Goal: Task Accomplishment & Management: Complete application form

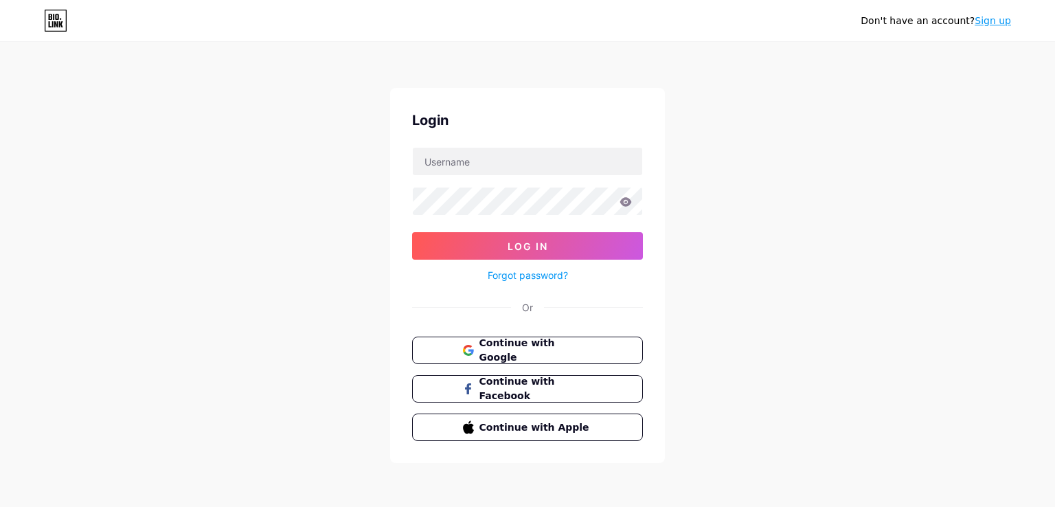
click at [532, 340] on button "Continue with Google" at bounding box center [527, 350] width 231 height 27
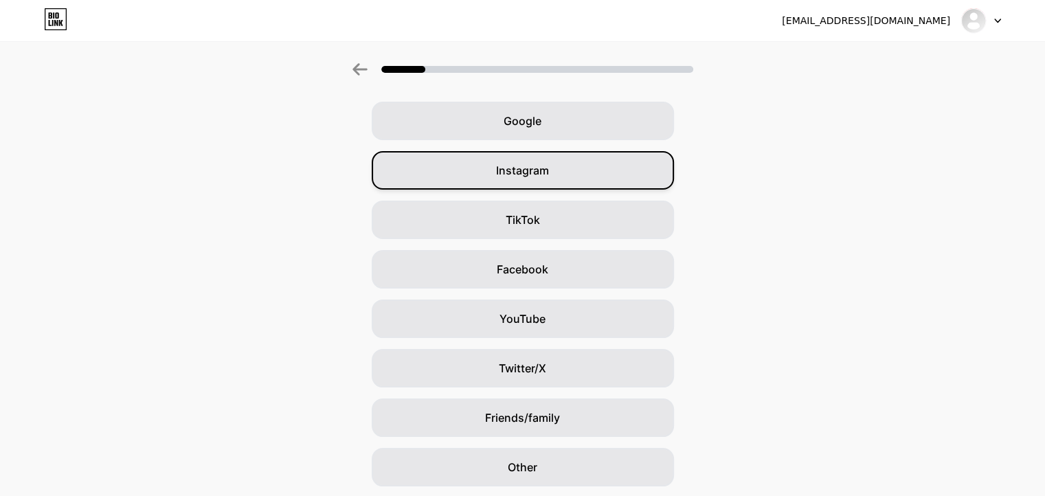
scroll to position [96, 0]
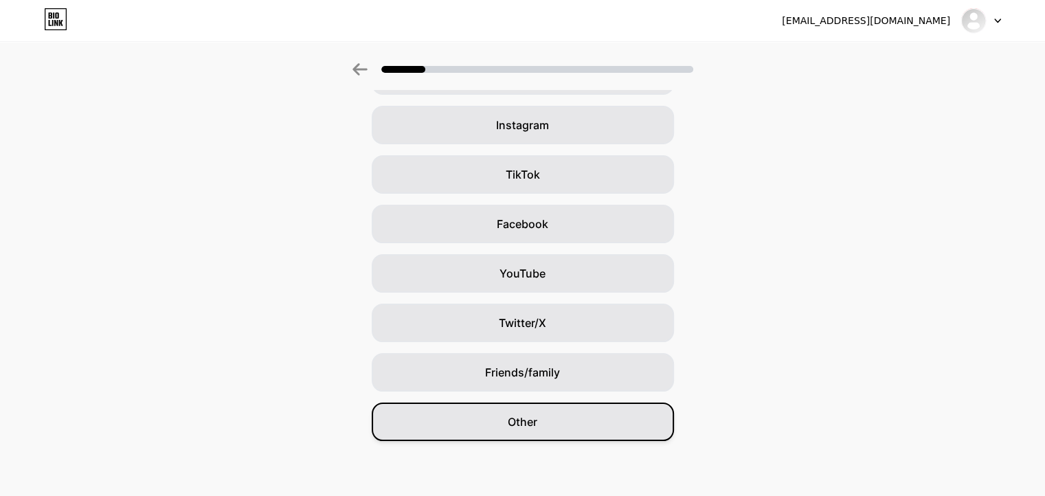
click at [477, 427] on div "Other" at bounding box center [523, 421] width 302 height 38
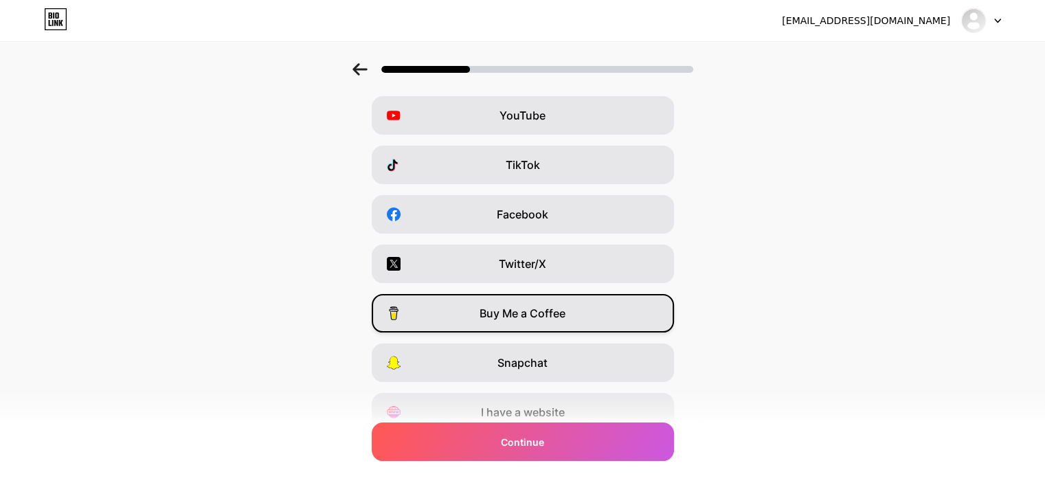
scroll to position [0, 0]
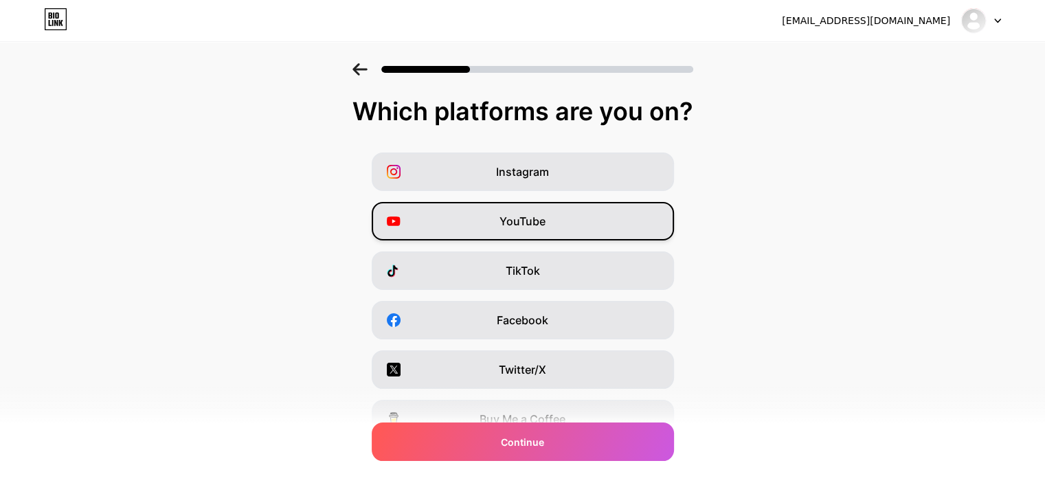
click at [554, 226] on div "YouTube" at bounding box center [523, 221] width 302 height 38
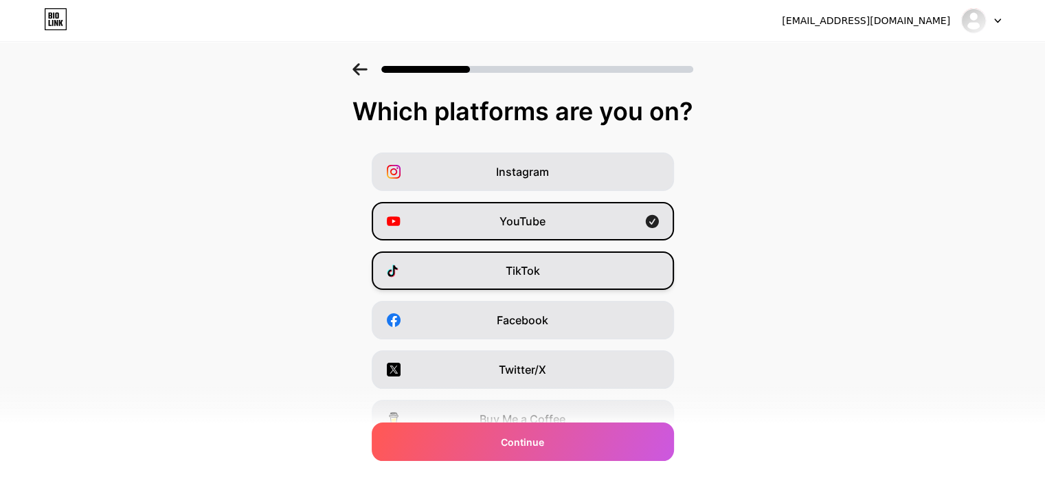
click at [529, 275] on span "TikTok" at bounding box center [522, 270] width 34 height 16
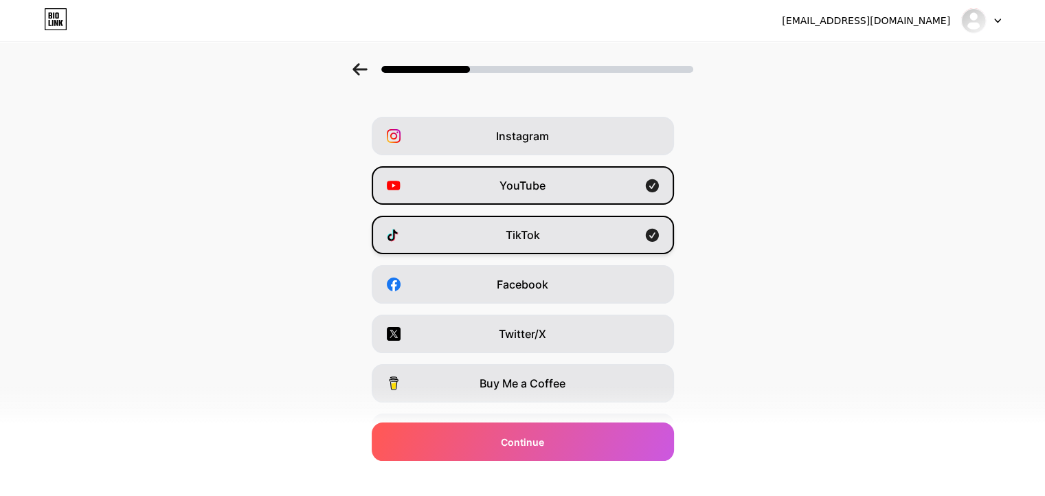
scroll to position [37, 0]
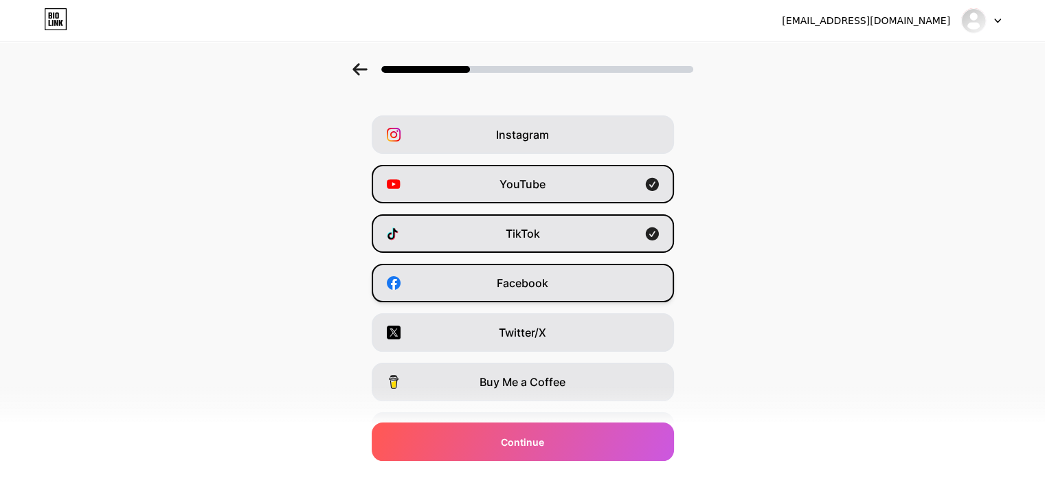
click at [535, 271] on div "Facebook" at bounding box center [523, 283] width 302 height 38
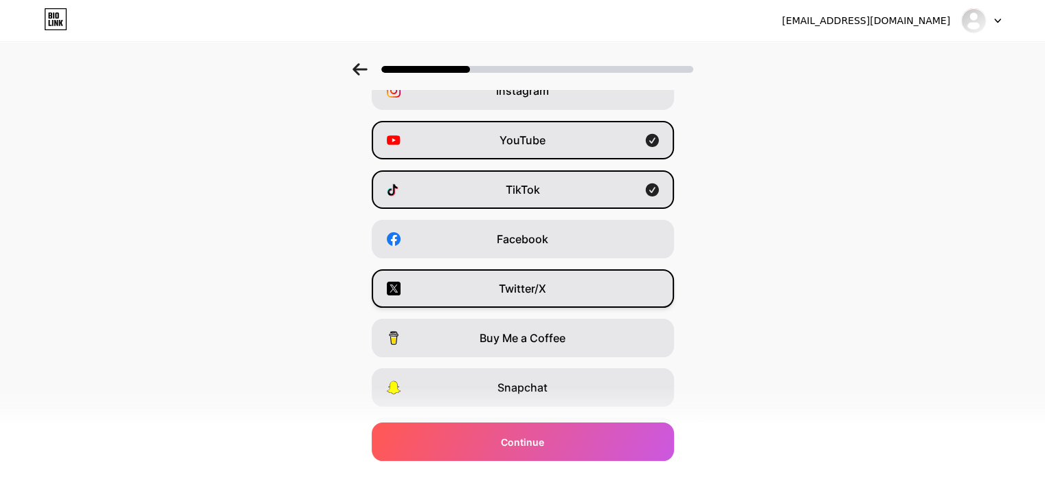
click at [528, 281] on span "Twitter/X" at bounding box center [522, 288] width 47 height 16
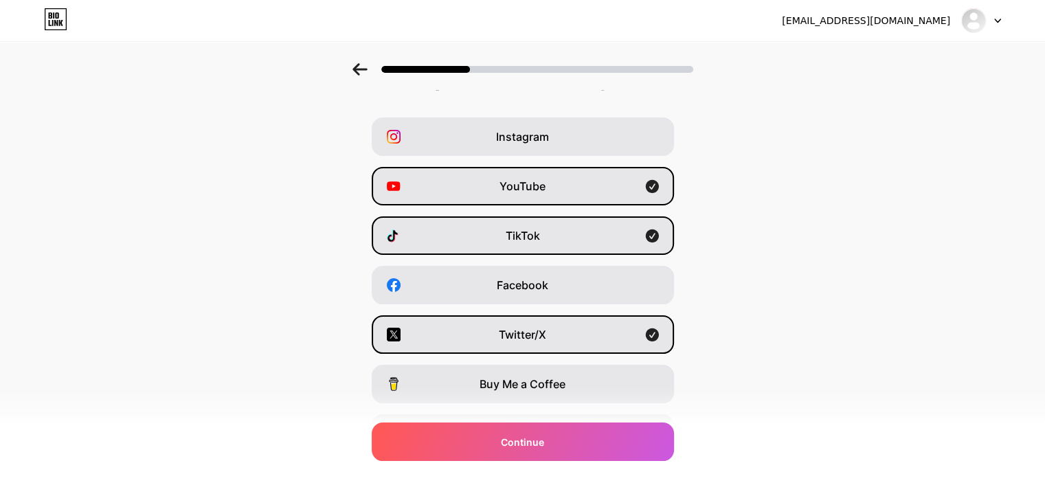
scroll to position [33, 0]
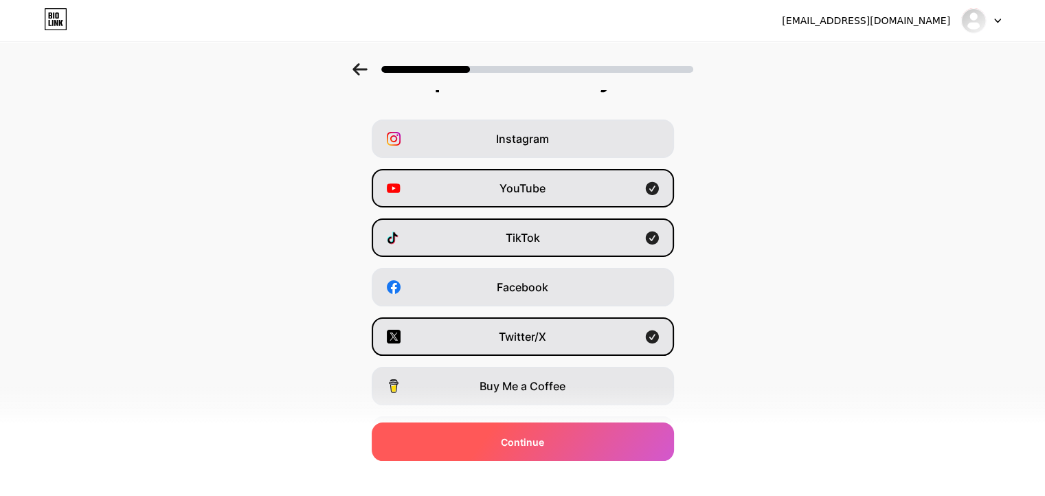
click at [529, 430] on div "Continue" at bounding box center [523, 441] width 302 height 38
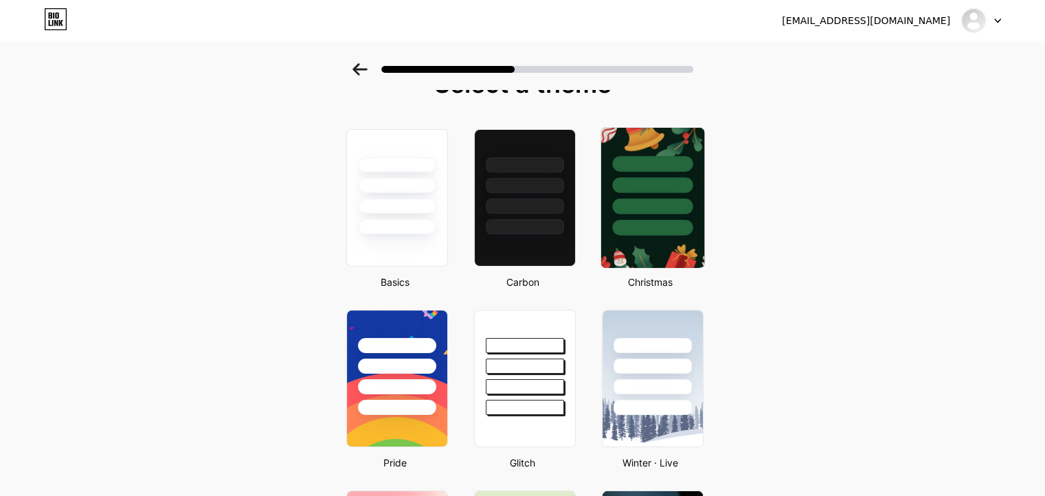
scroll to position [0, 0]
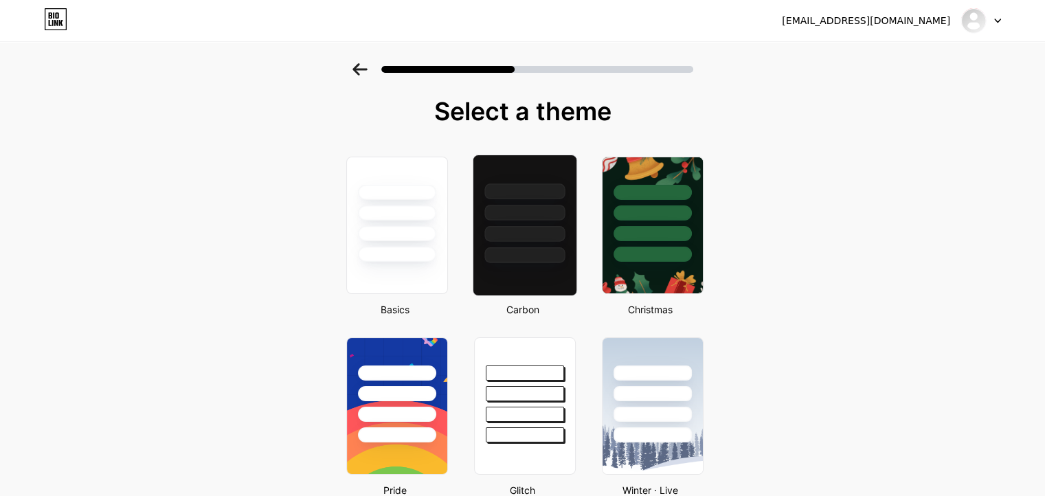
click at [547, 264] on div at bounding box center [524, 225] width 104 height 141
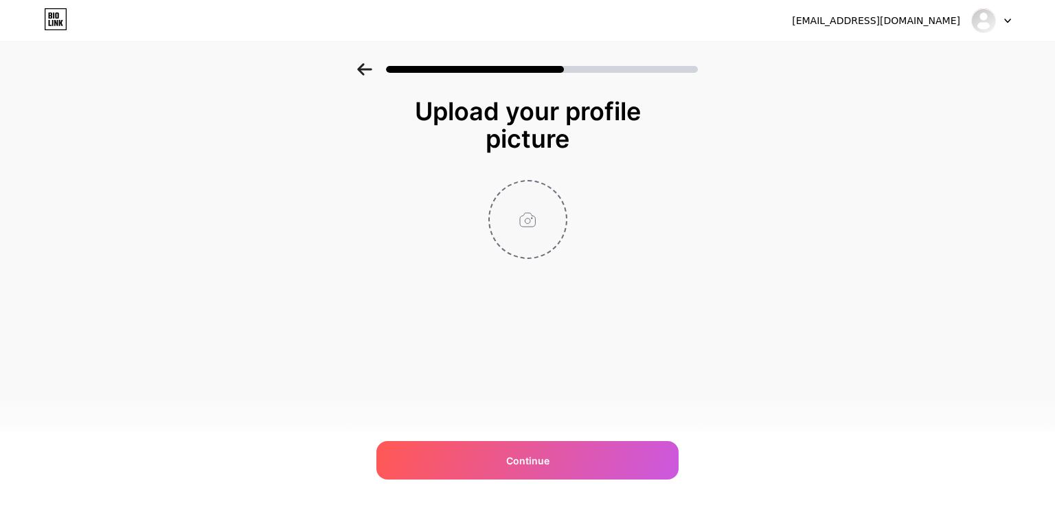
click at [530, 254] on input "file" at bounding box center [528, 219] width 76 height 76
type input "C:\fakepath\541014102_122158760084672235_1096793470811494455_n.jpg"
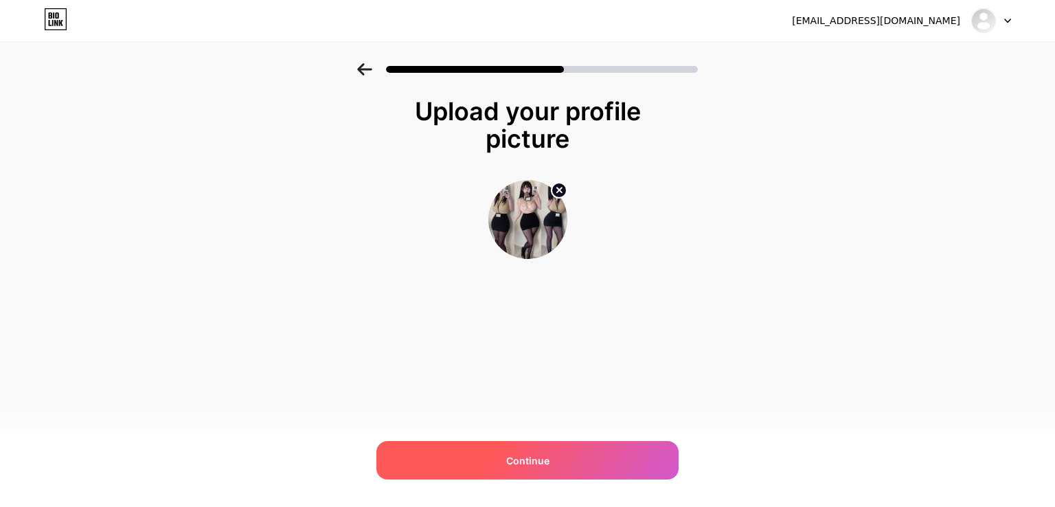
click at [580, 459] on div "Continue" at bounding box center [527, 460] width 302 height 38
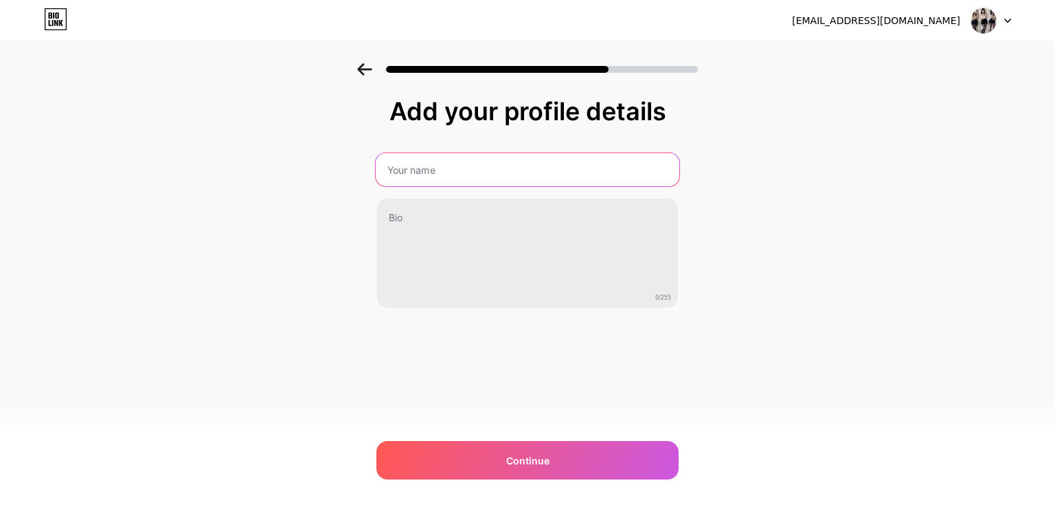
click at [527, 158] on input "text" at bounding box center [528, 169] width 304 height 33
type input "[PERSON_NAME]"
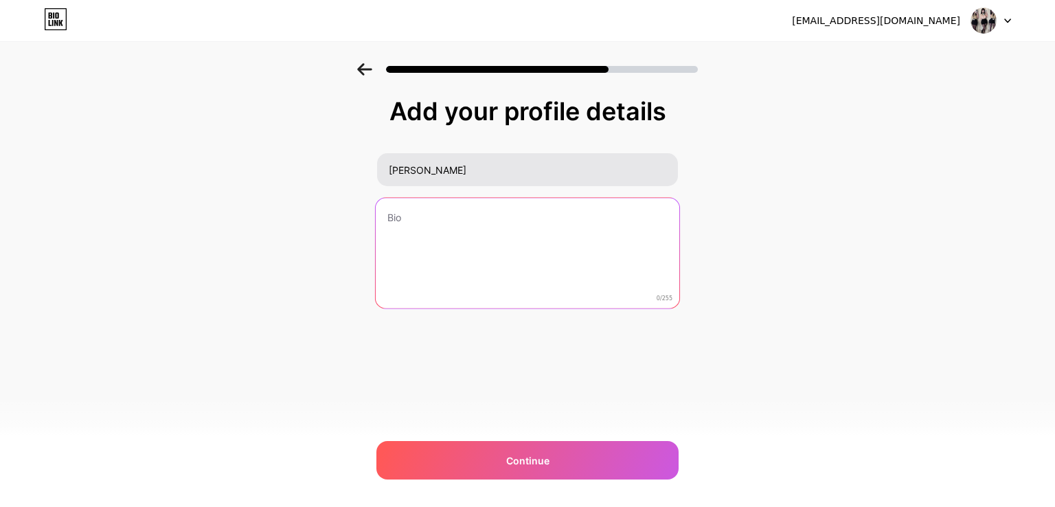
paste textarea "Zalo : 0️⃣9️⃣8️⃣7️⃣8️⃣0️⃣3️⃣0️⃣9️⃣6️⃣ ATX : 11968556 Onus : 6277729706629169054…"
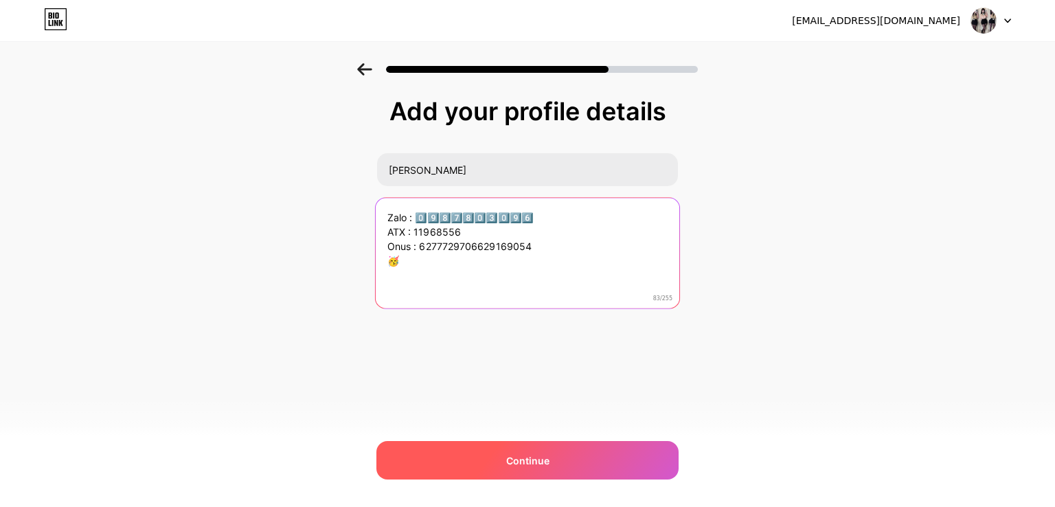
type textarea "Zalo : 0️⃣9️⃣8️⃣7️⃣8️⃣0️⃣3️⃣0️⃣9️⃣6️⃣ ATX : 11968556 Onus : 6277729706629169054…"
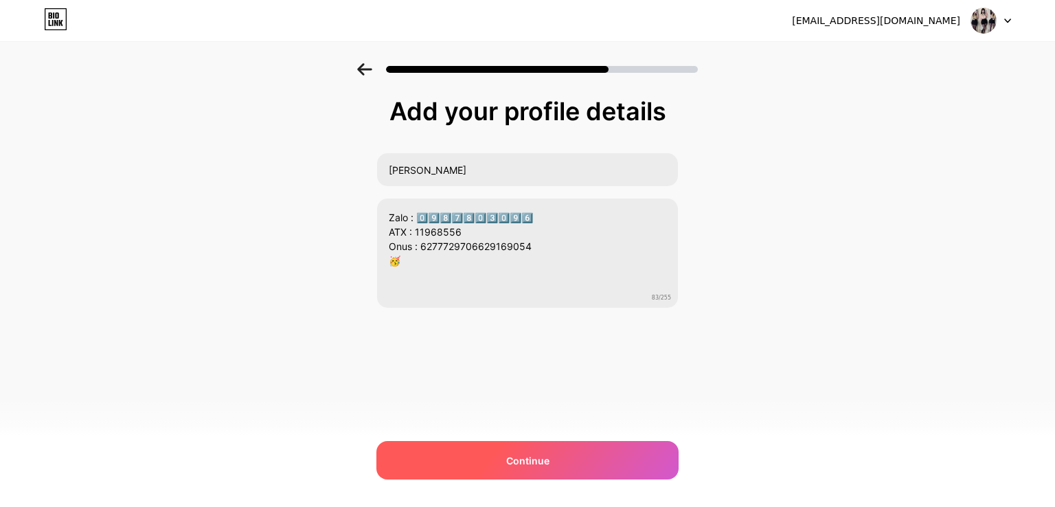
click at [486, 447] on div "Continue" at bounding box center [527, 460] width 302 height 38
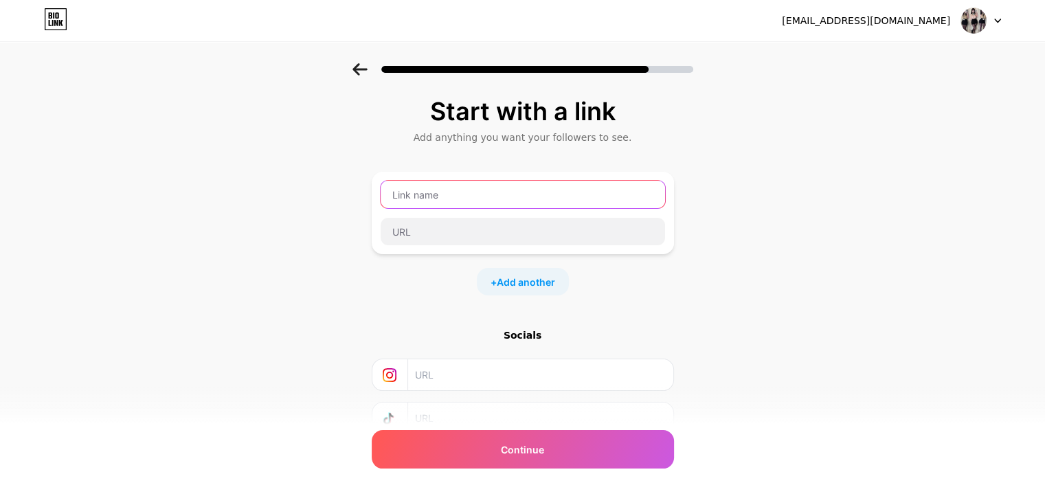
click at [534, 198] on input "text" at bounding box center [522, 194] width 284 height 27
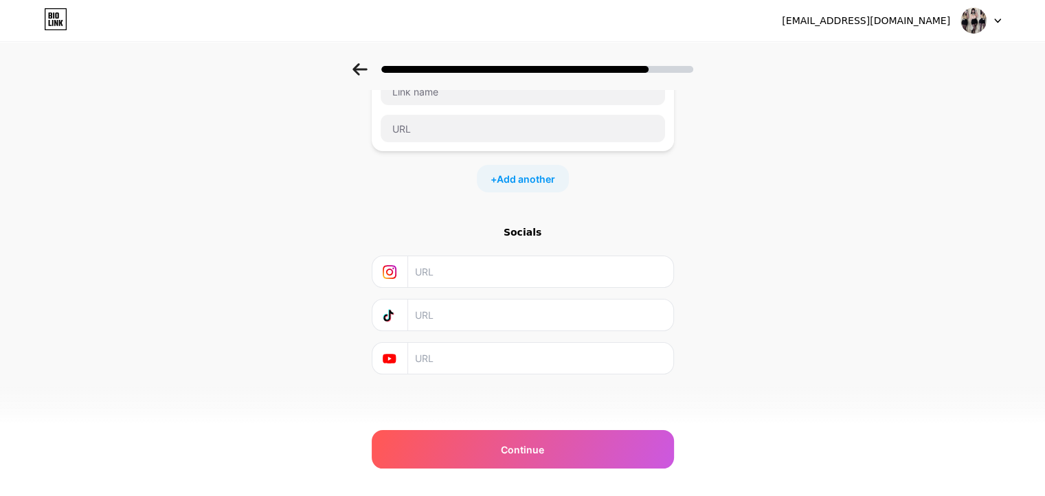
click at [476, 273] on input "text" at bounding box center [539, 271] width 249 height 31
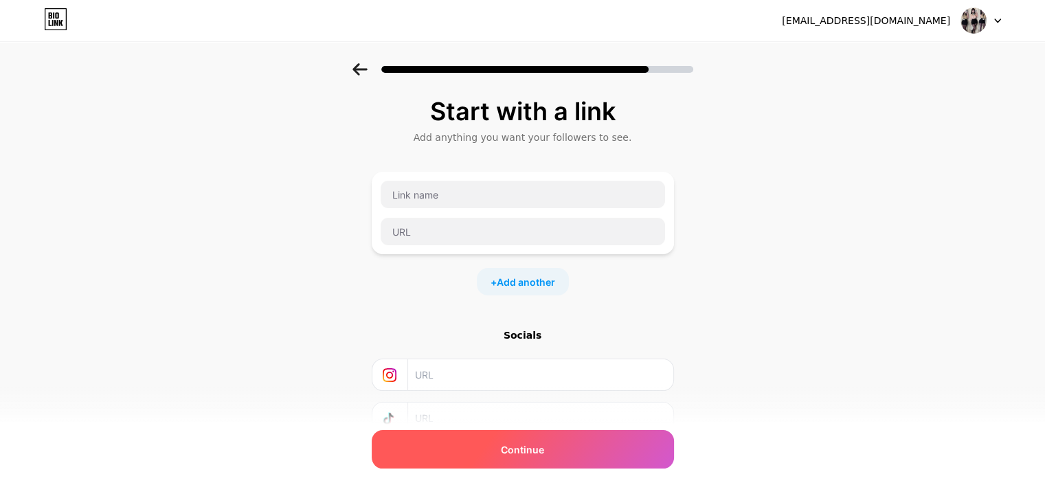
click at [487, 437] on div "Continue" at bounding box center [523, 449] width 302 height 38
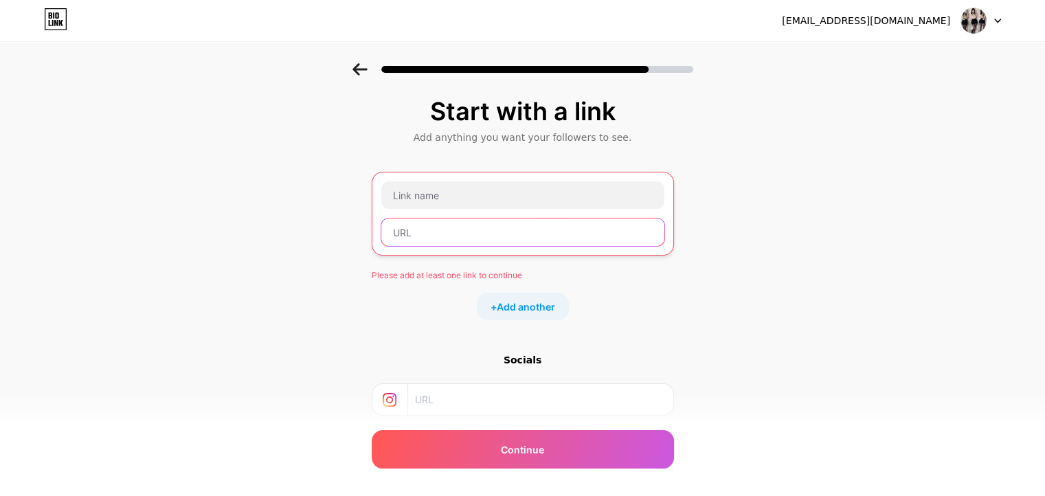
click at [543, 228] on input "text" at bounding box center [522, 231] width 283 height 27
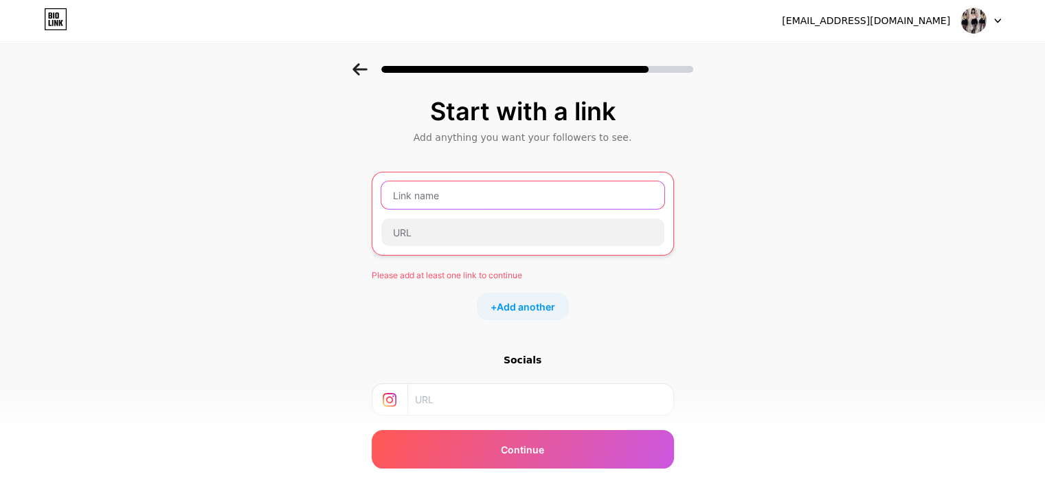
click at [494, 189] on input "text" at bounding box center [522, 194] width 283 height 27
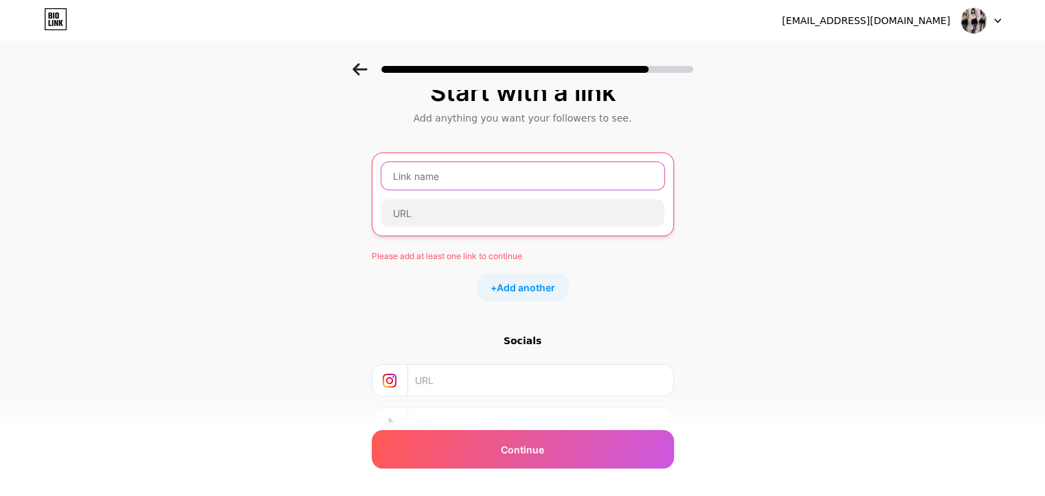
scroll to position [19, 0]
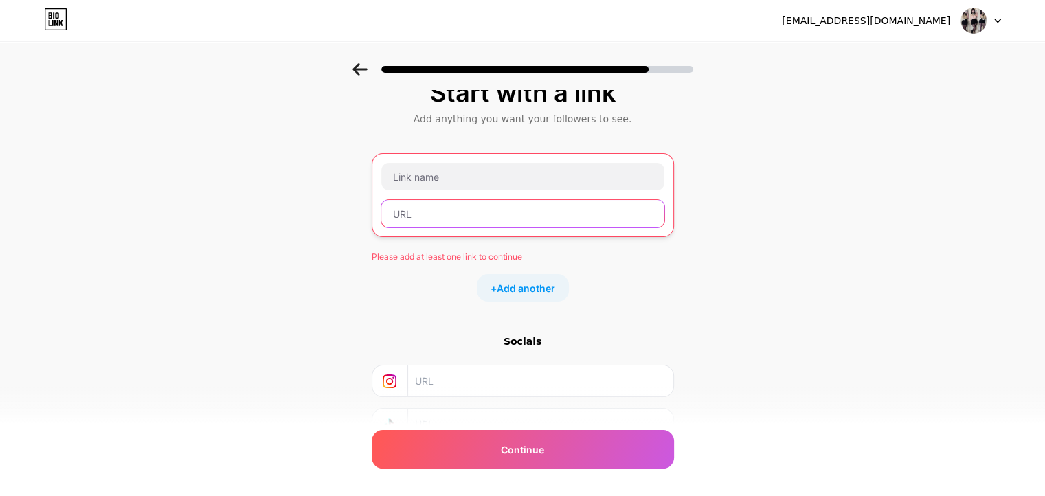
click at [455, 218] on input "text" at bounding box center [522, 213] width 283 height 27
paste input "[URL][DOMAIN_NAME]"
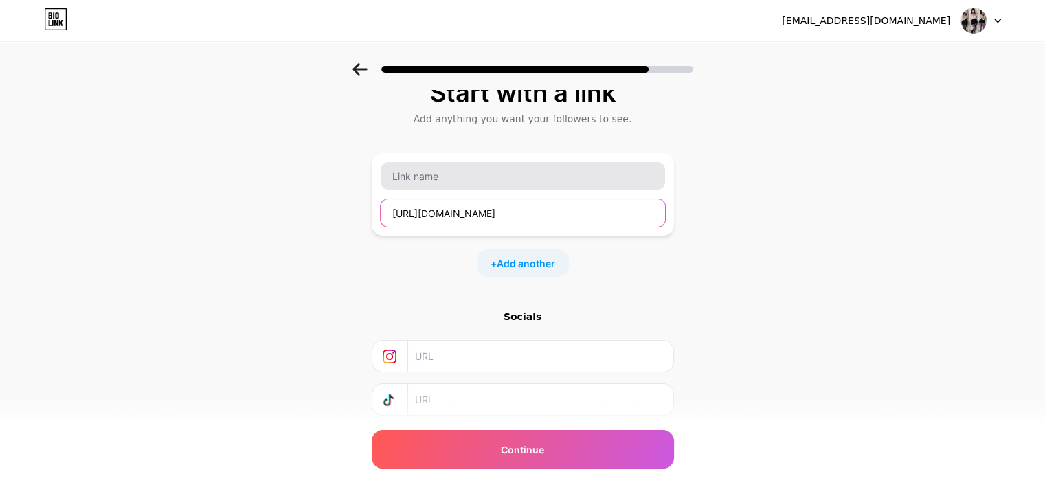
type input "[URL][DOMAIN_NAME]"
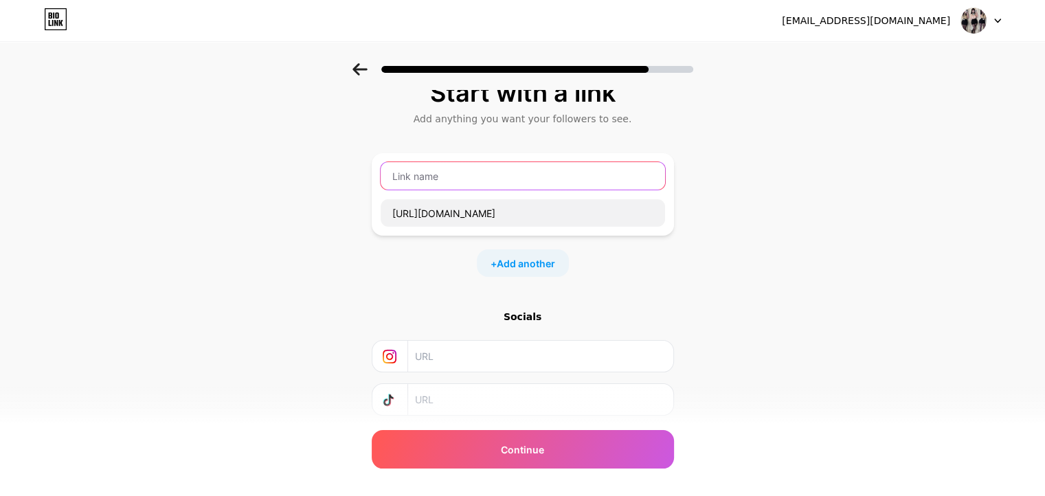
paste input "[URL][DOMAIN_NAME]"
click at [466, 185] on input "[URL][DOMAIN_NAME]" at bounding box center [522, 175] width 284 height 27
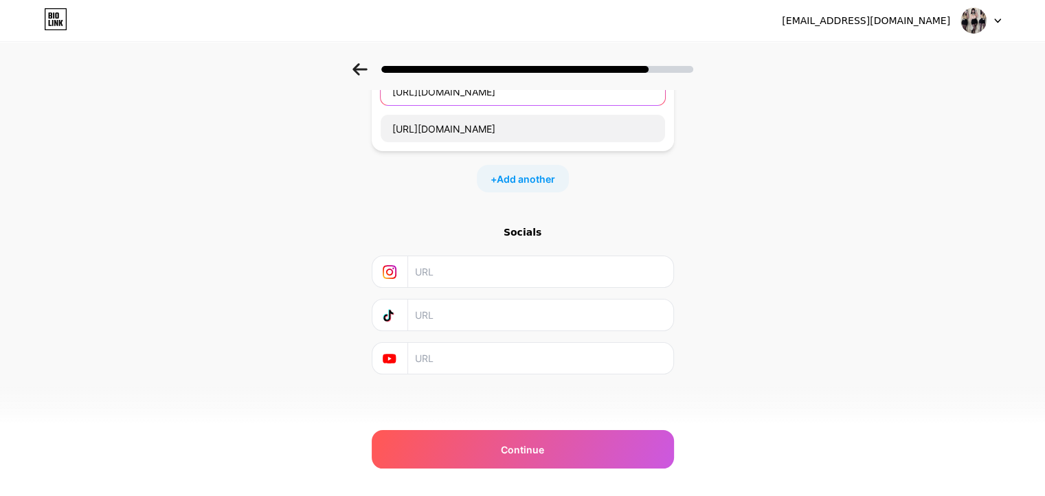
type input "[URL][DOMAIN_NAME]"
paste input "[URL][DOMAIN_NAME]"
drag, startPoint x: 478, startPoint y: 273, endPoint x: 466, endPoint y: 306, distance: 35.0
click at [466, 306] on div "Socials [URL][DOMAIN_NAME]" at bounding box center [523, 299] width 302 height 149
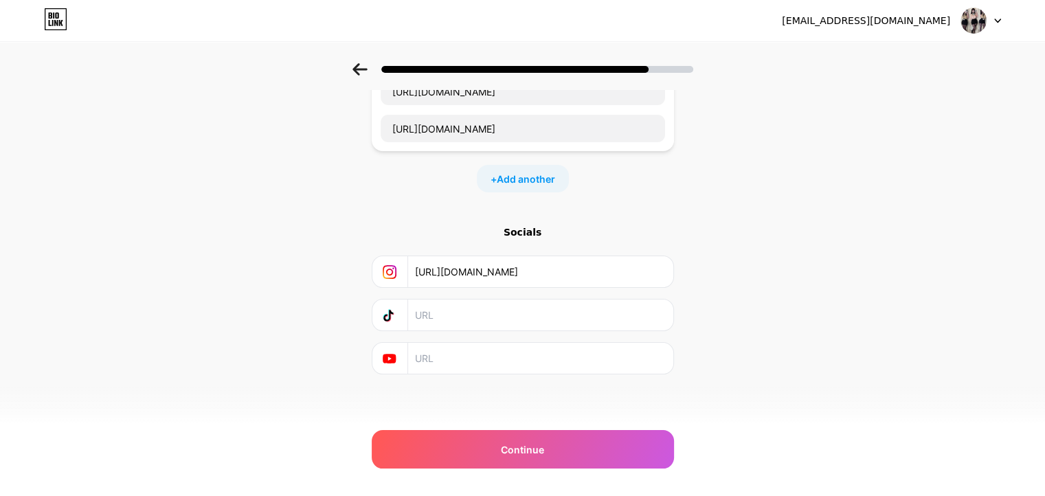
type input "[URL][DOMAIN_NAME]"
click at [466, 306] on input "text" at bounding box center [539, 314] width 249 height 31
paste input "[URL][DOMAIN_NAME]"
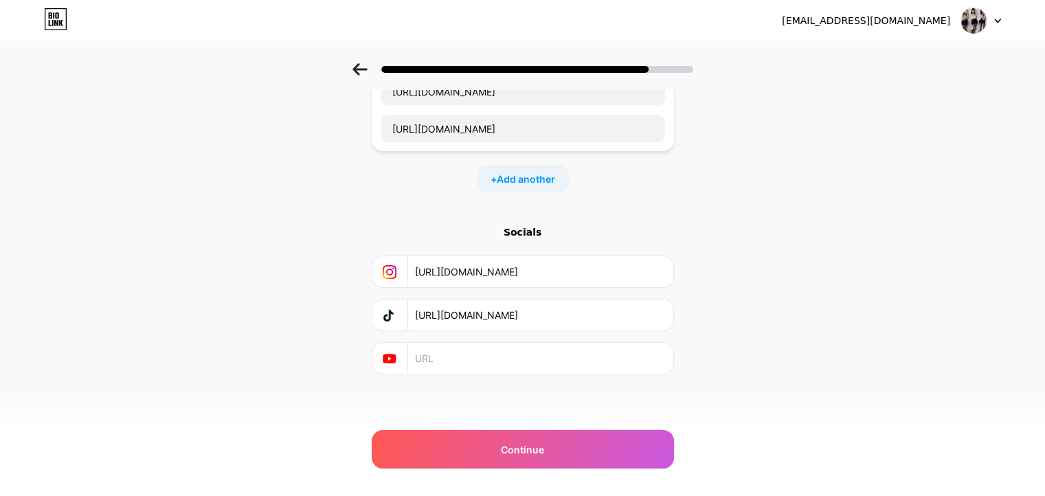
type input "[URL][DOMAIN_NAME]"
paste input "[URL][DOMAIN_NAME]"
click at [457, 350] on input "[URL][DOMAIN_NAME]" at bounding box center [539, 358] width 249 height 31
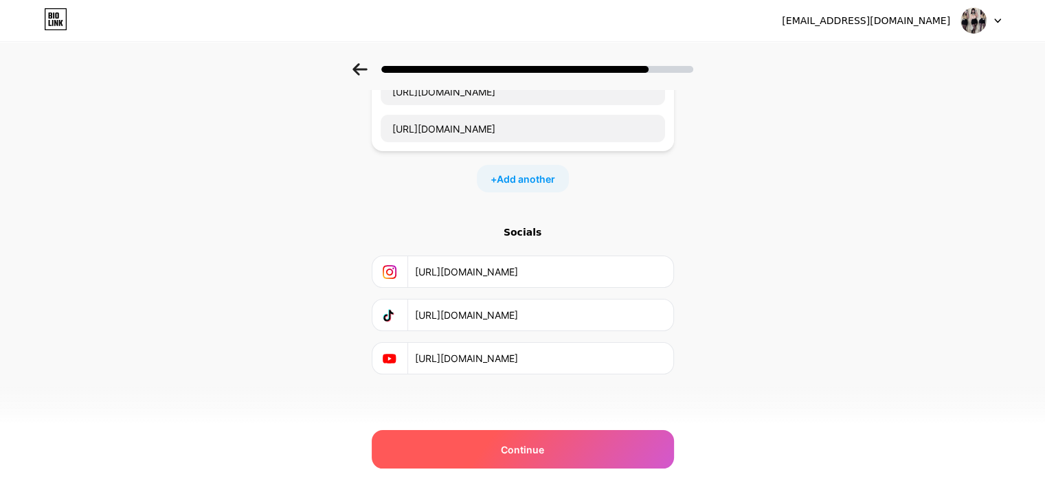
type input "[URL][DOMAIN_NAME]"
click at [488, 448] on div "Continue" at bounding box center [523, 449] width 302 height 38
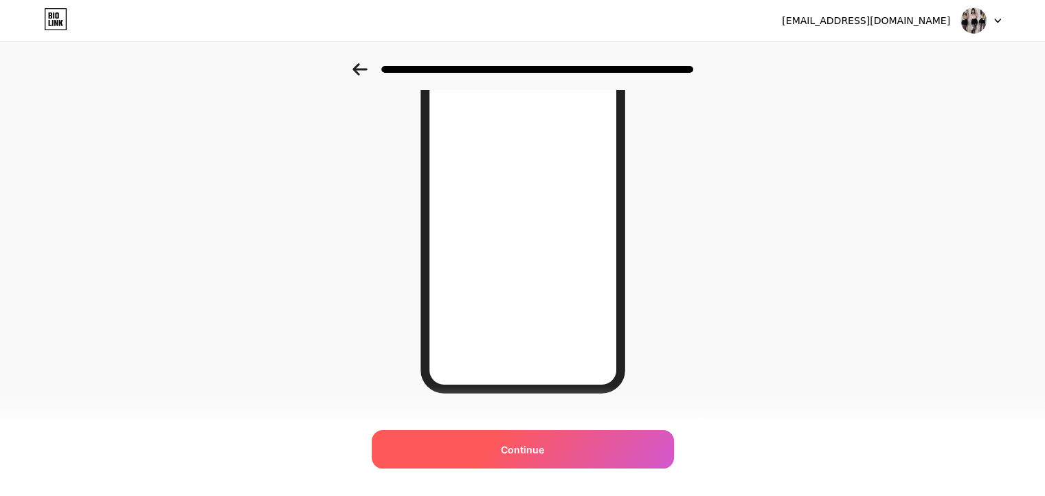
scroll to position [194, 0]
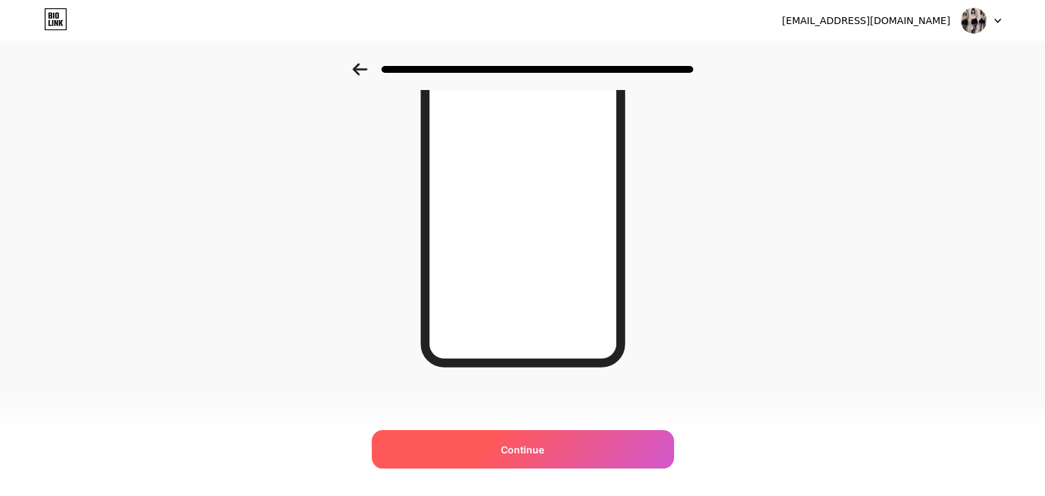
click at [549, 448] on div "Continue" at bounding box center [523, 449] width 302 height 38
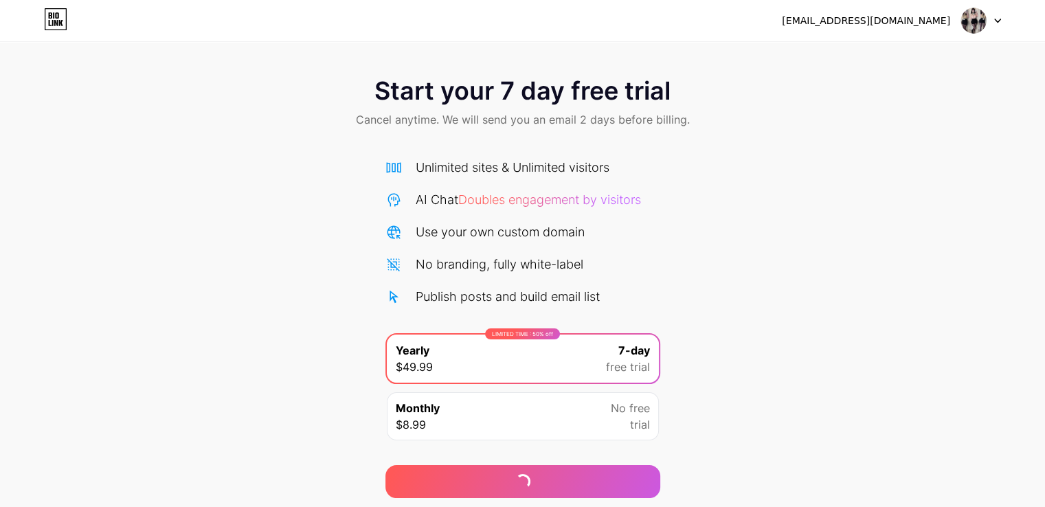
scroll to position [45, 0]
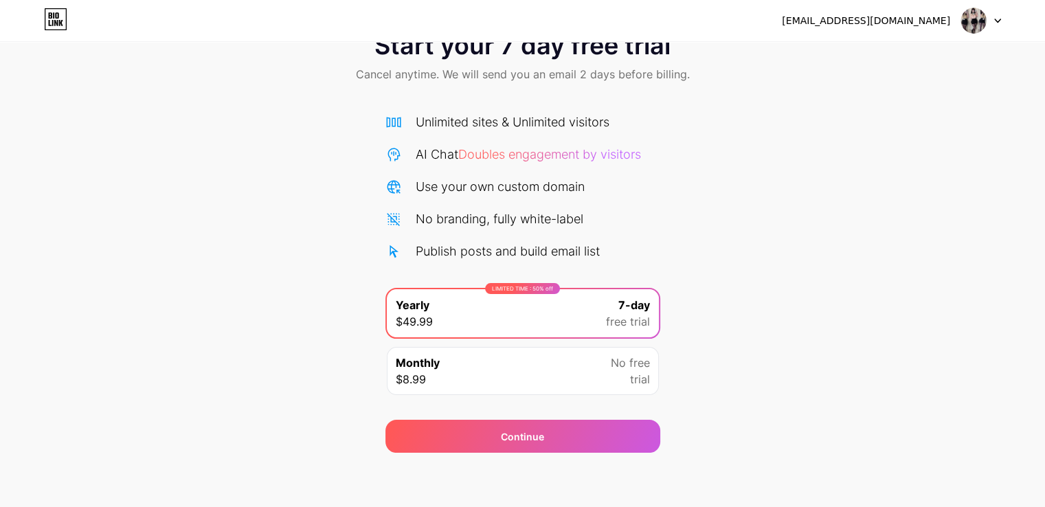
click at [551, 374] on div "Monthly $8.99 No free trial" at bounding box center [523, 371] width 272 height 48
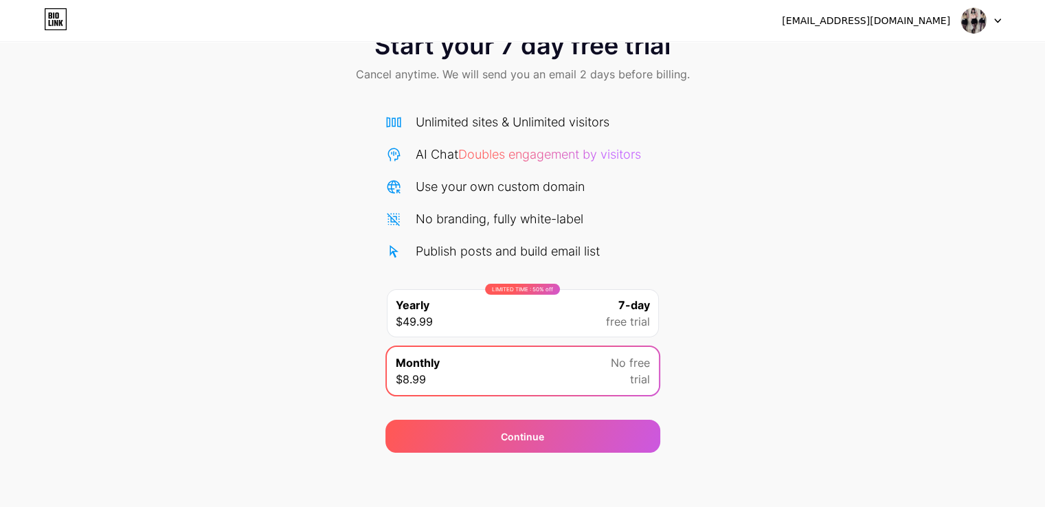
scroll to position [0, 0]
